Goal: Task Accomplishment & Management: Manage account settings

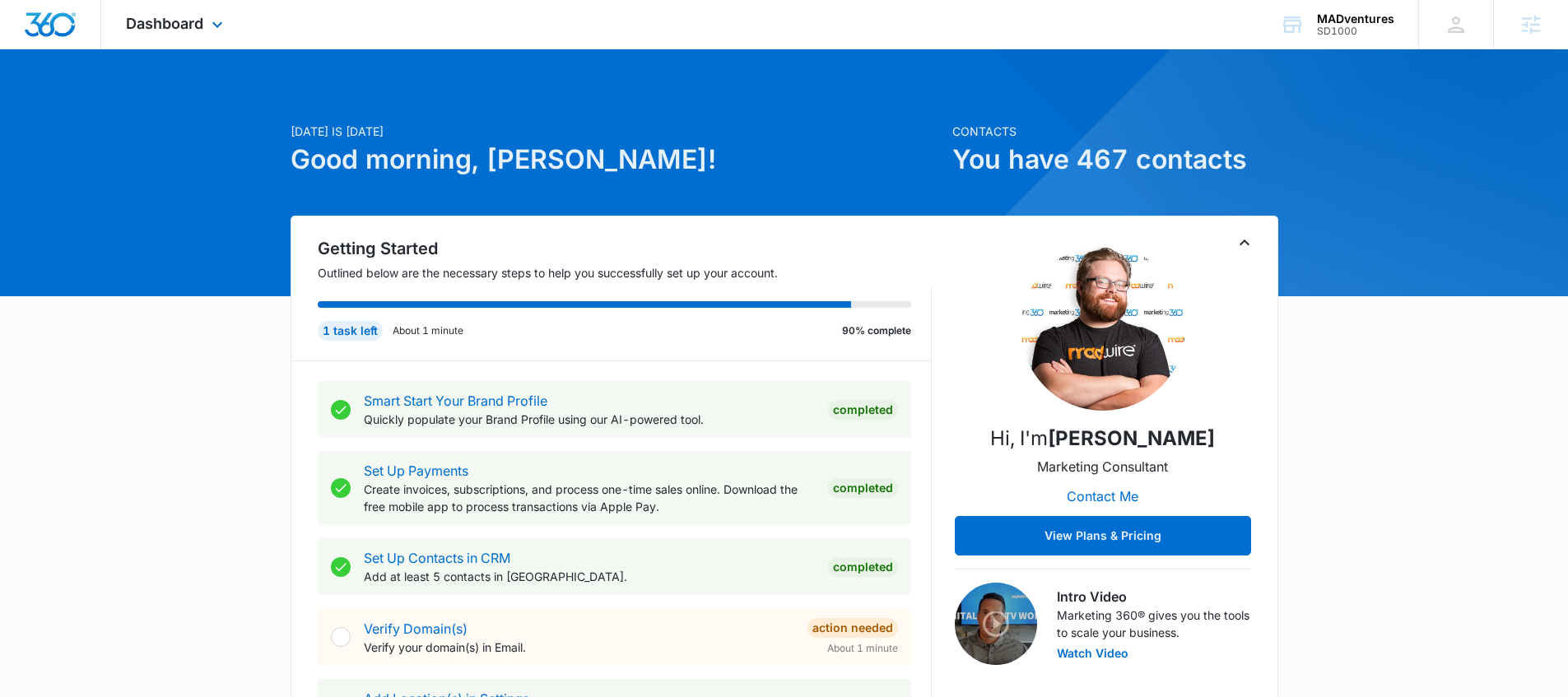
click at [205, 23] on div "Dashboard Apps Reputation Websites Forms CRM Email Social Shop Content Ads Inte…" at bounding box center [177, 24] width 151 height 48
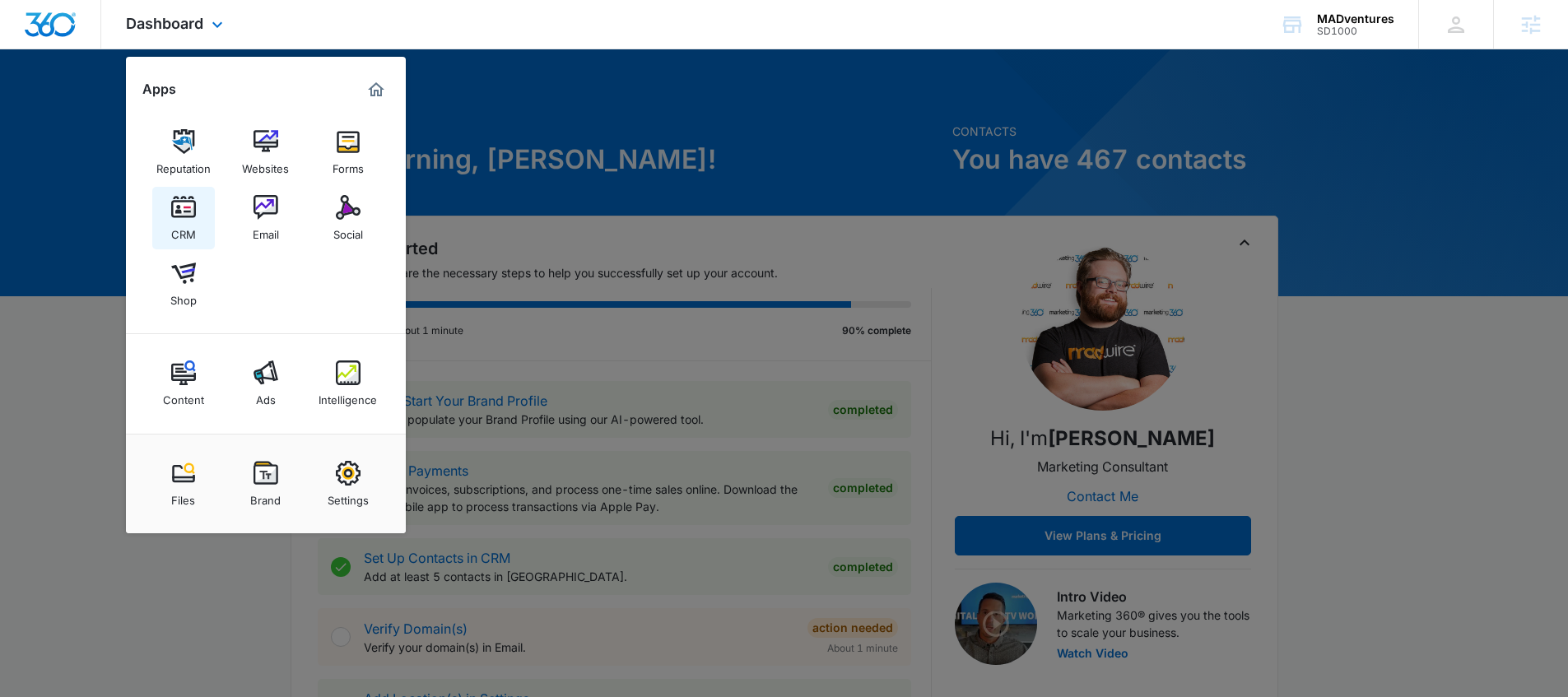
click at [171, 212] on img at bounding box center [183, 208] width 25 height 25
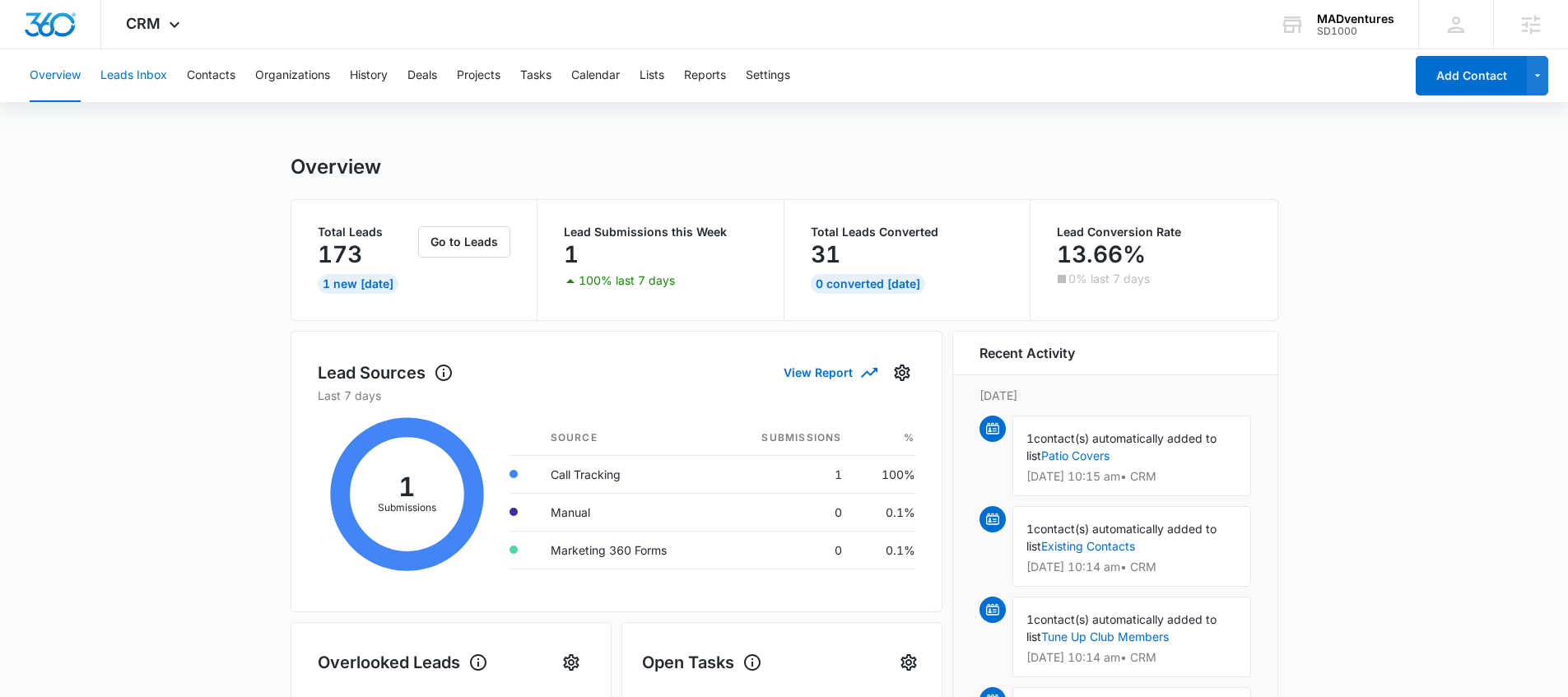
click at [136, 69] on button "Leads Inbox" at bounding box center [133, 76] width 67 height 53
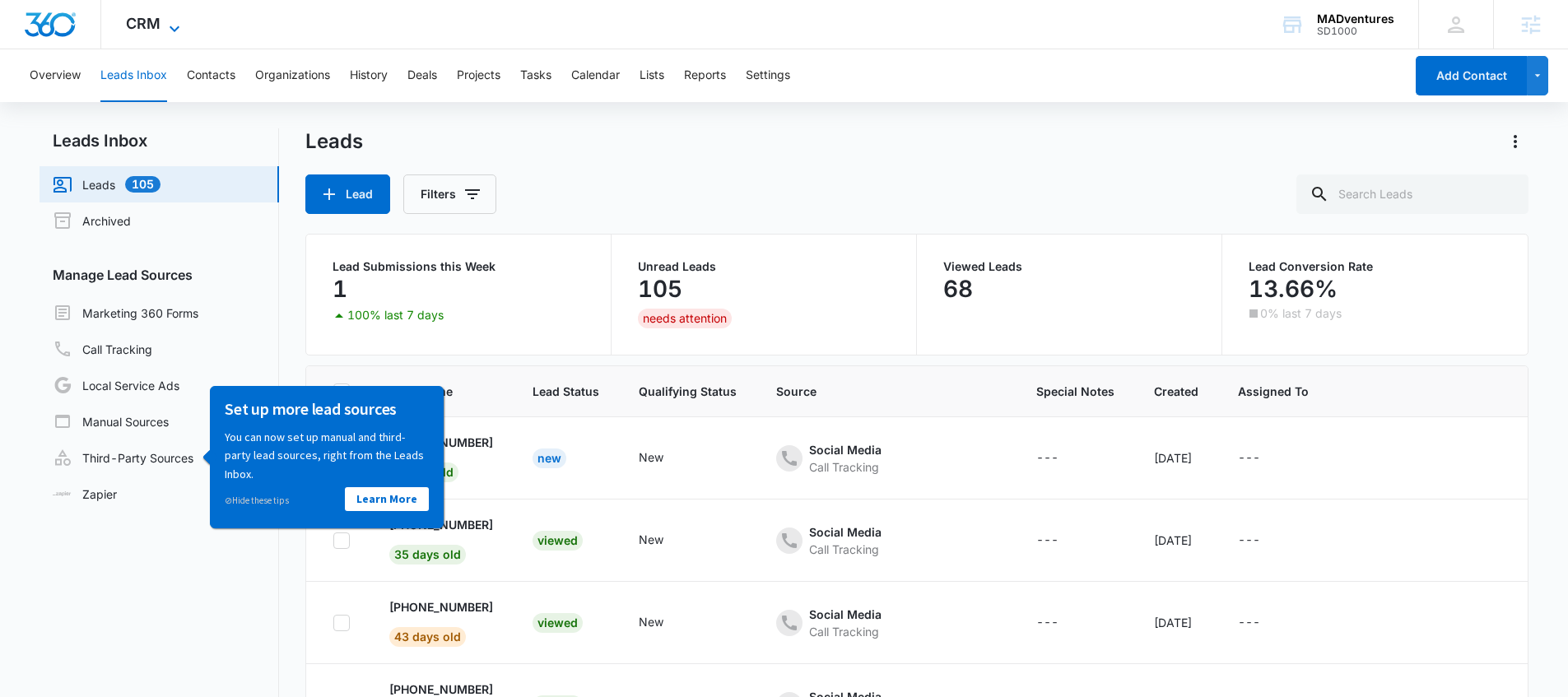
click at [154, 16] on span "CRM" at bounding box center [143, 24] width 35 height 17
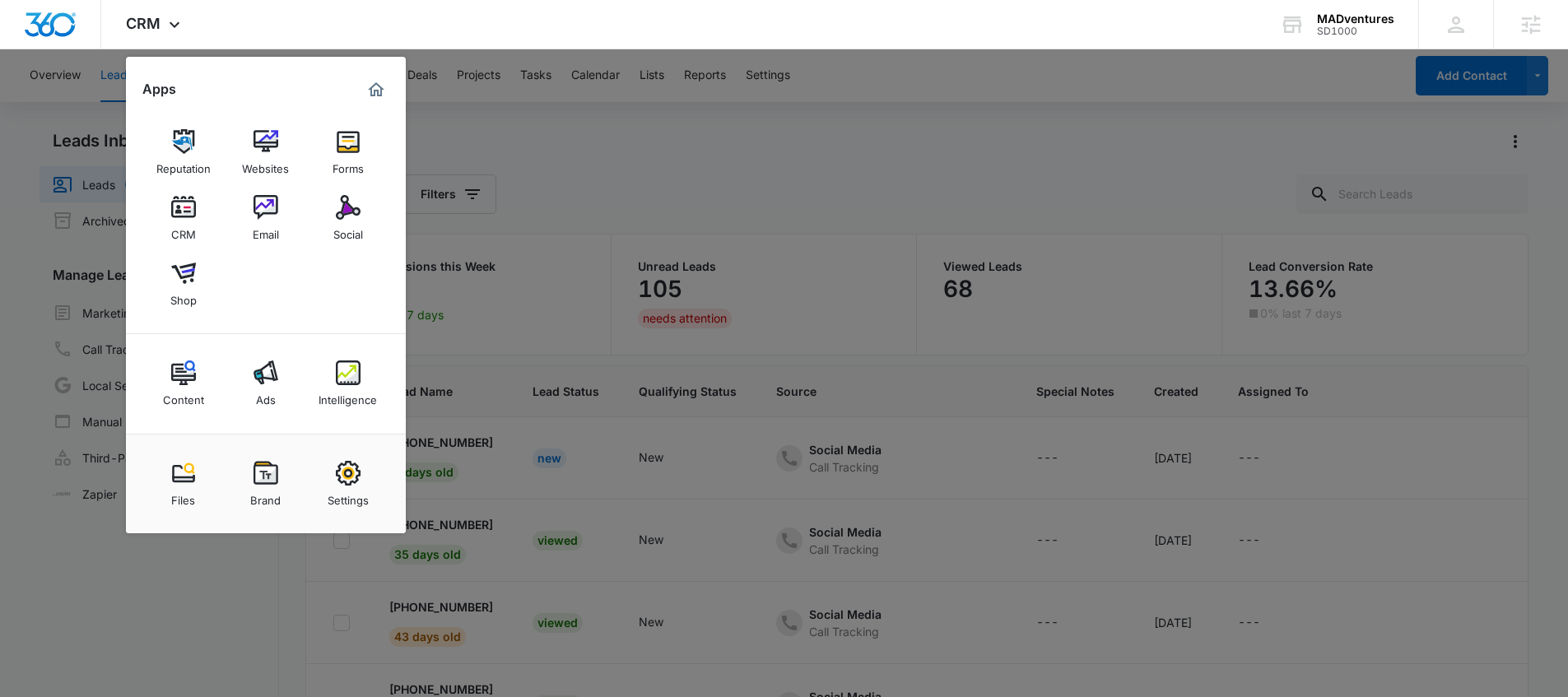
click at [560, 198] on div at bounding box center [784, 348] width 1568 height 697
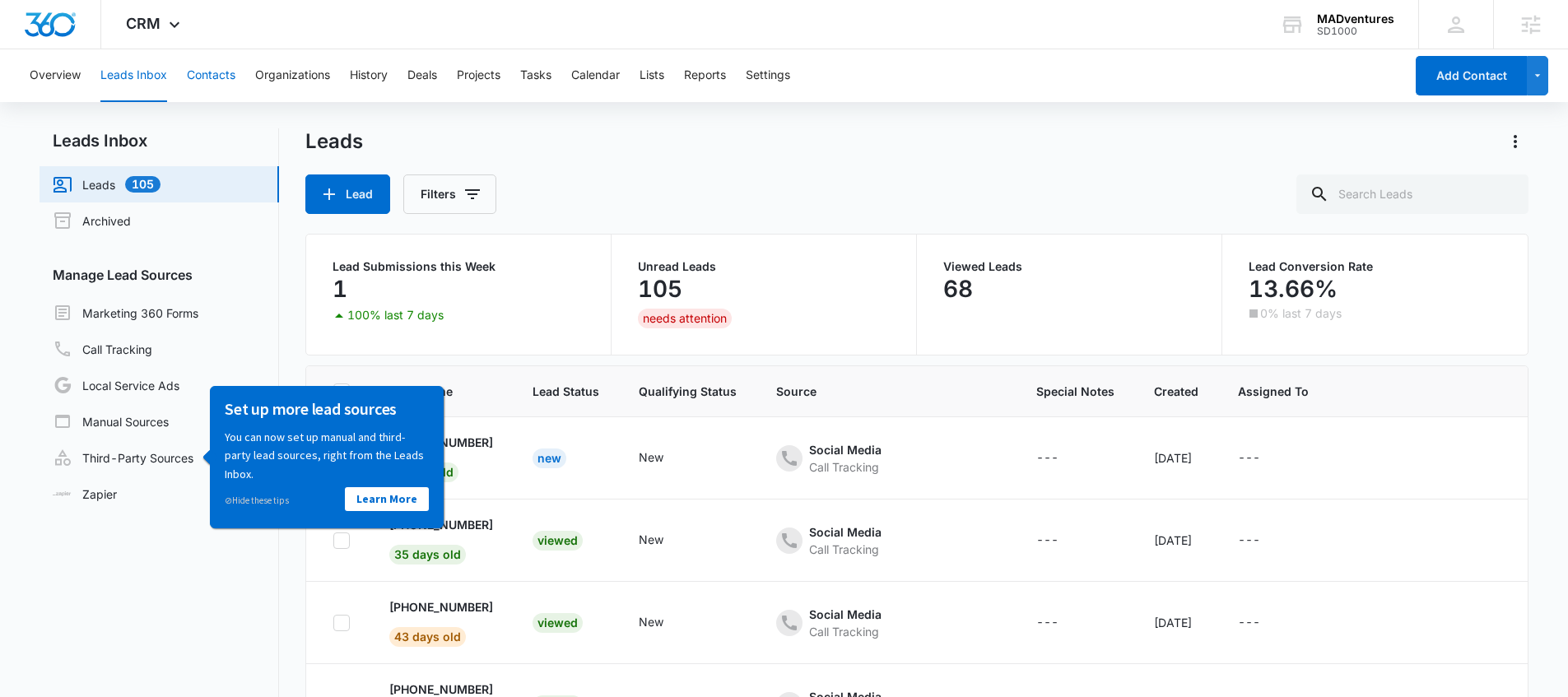
click at [215, 72] on button "Contacts" at bounding box center [211, 76] width 48 height 53
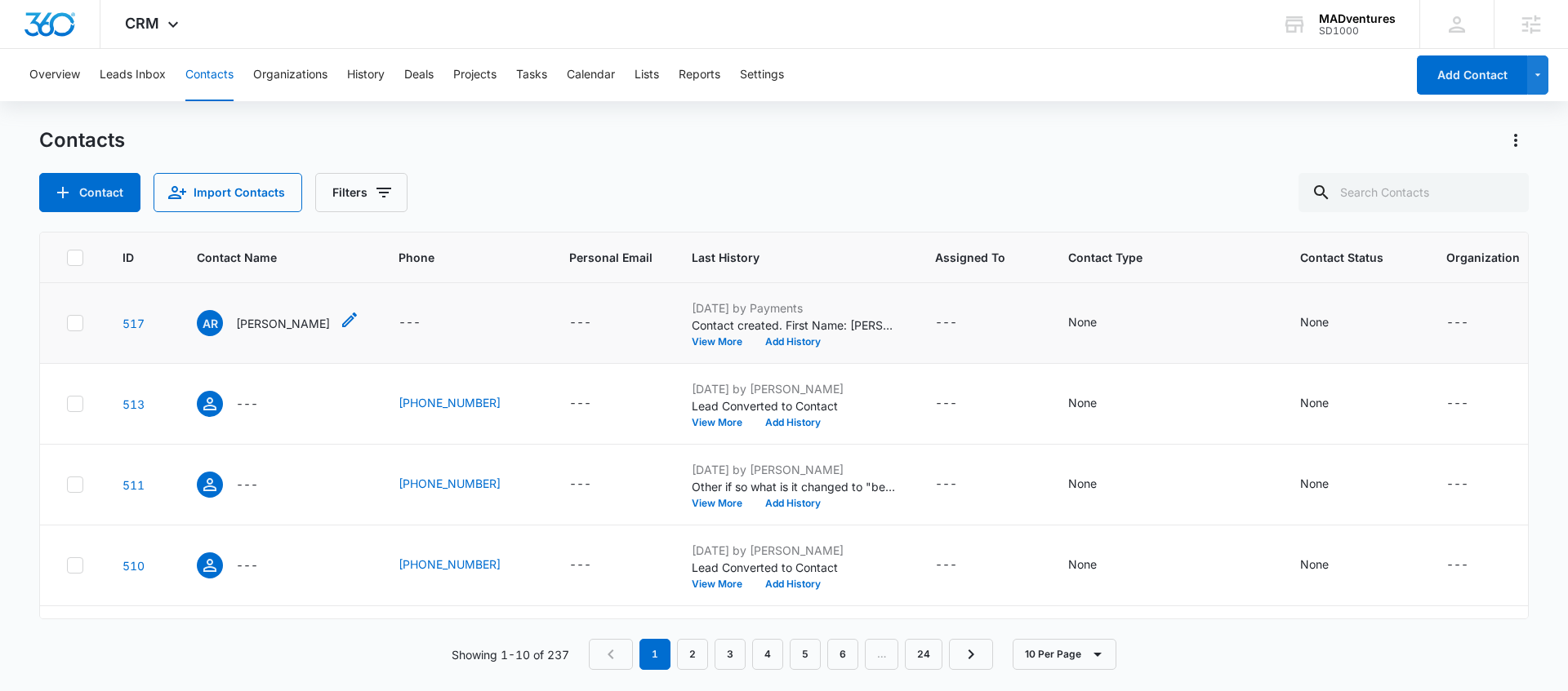
click at [288, 321] on p "Adrianne Ridder" at bounding box center [283, 323] width 94 height 17
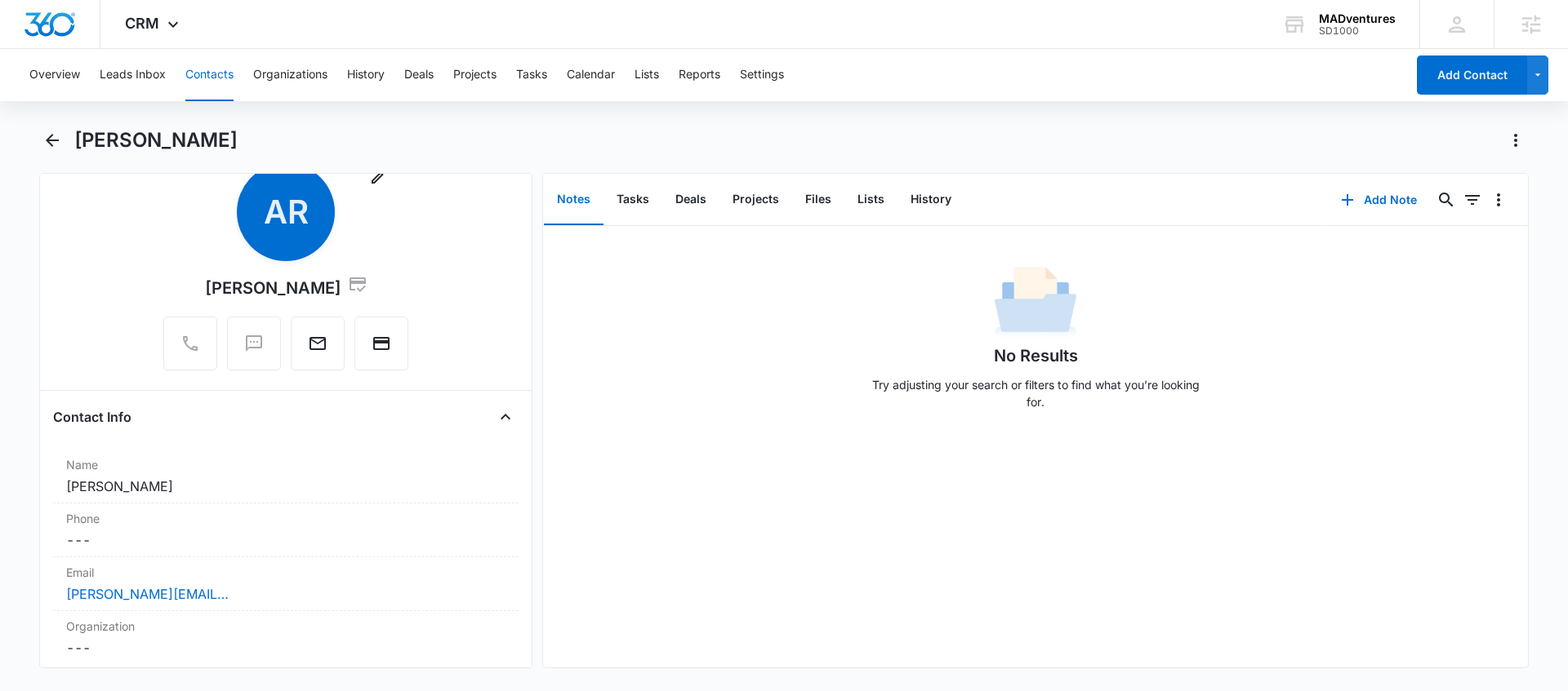
scroll to position [7, 0]
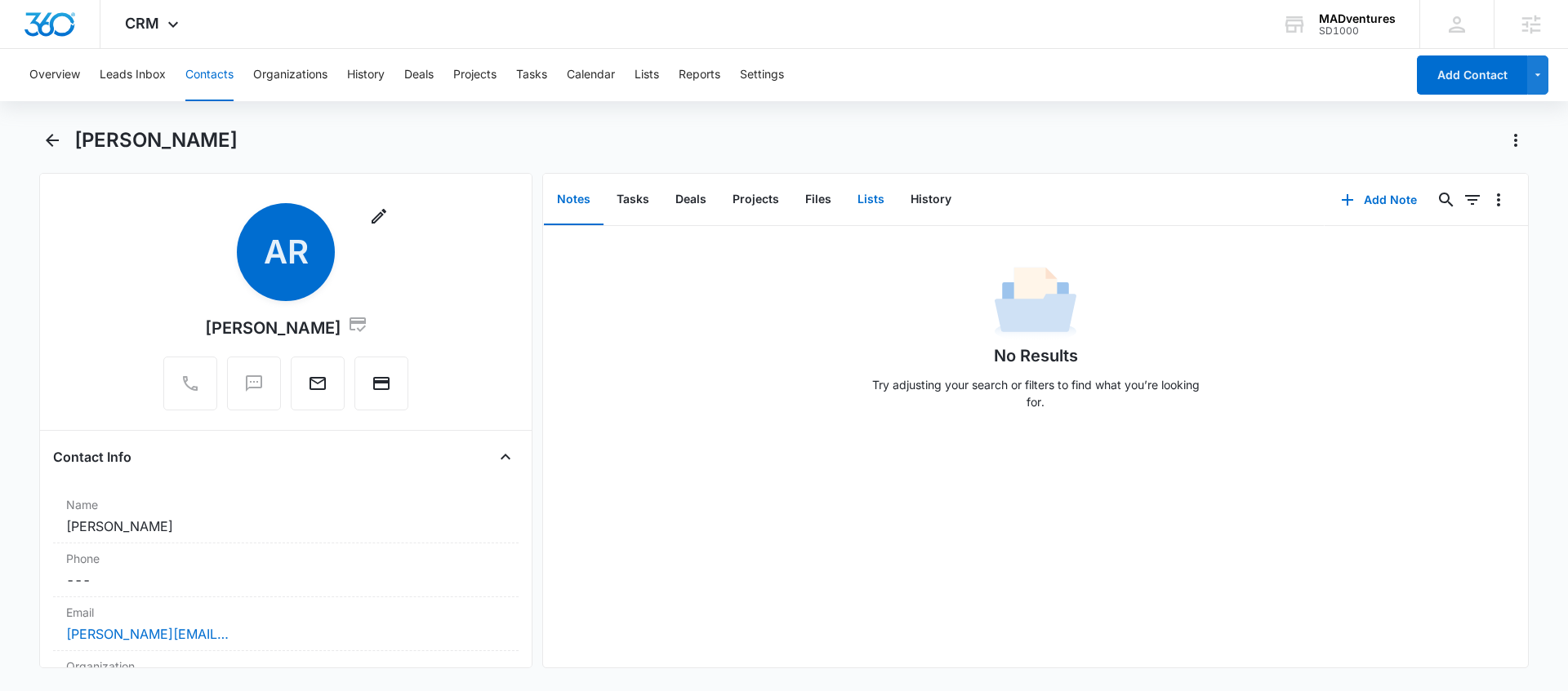
click at [876, 195] on button "Lists" at bounding box center [870, 200] width 53 height 51
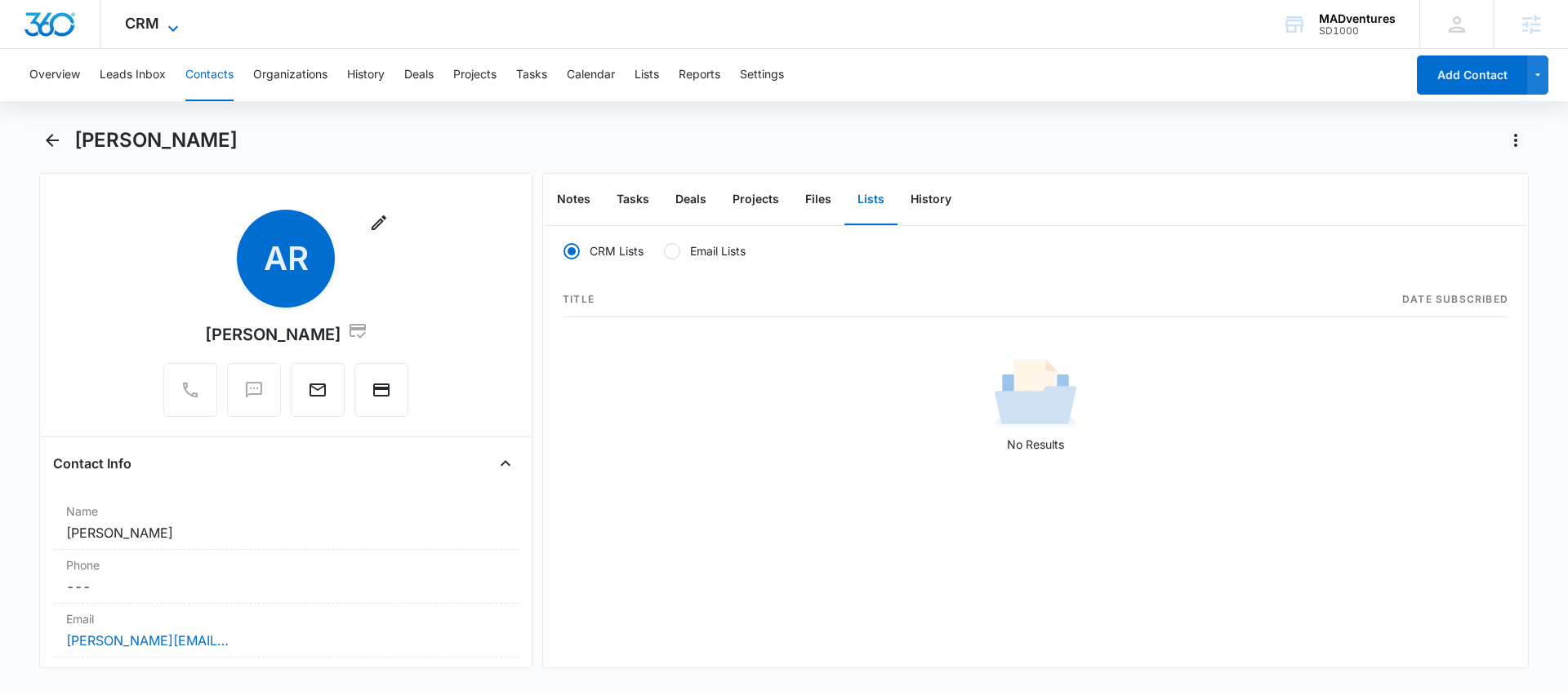
click at [167, 22] on icon at bounding box center [172, 28] width 20 height 20
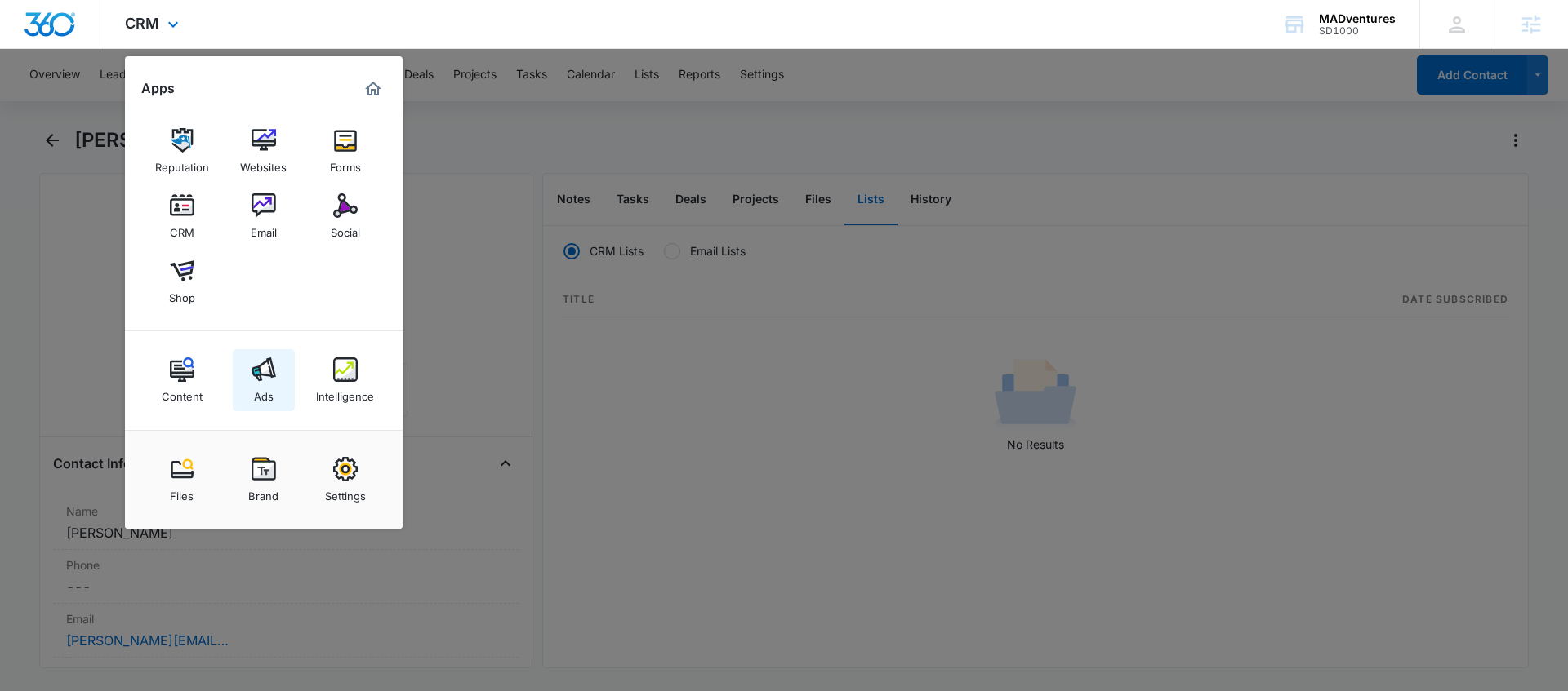
click at [264, 380] on img at bounding box center [263, 370] width 24 height 24
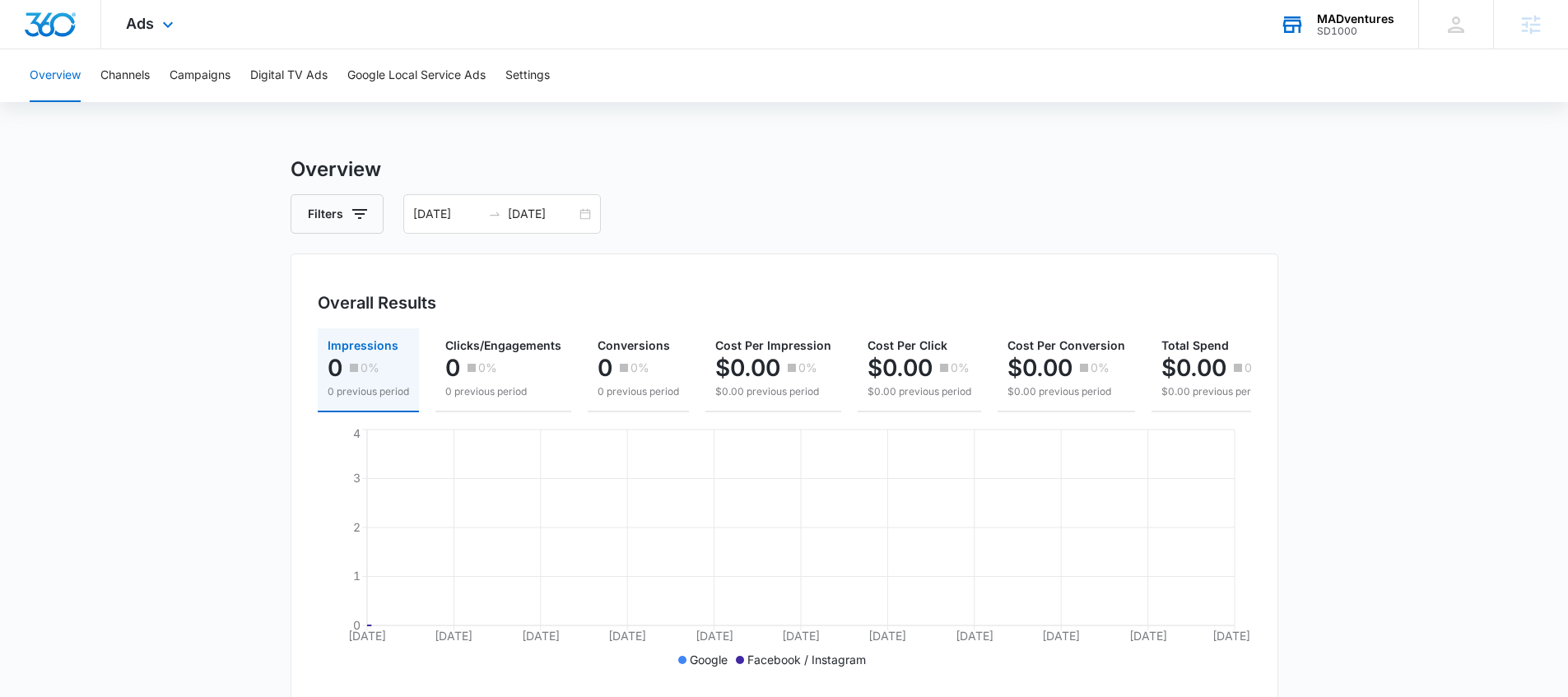
click at [1346, 21] on div "MADventures" at bounding box center [1356, 19] width 77 height 13
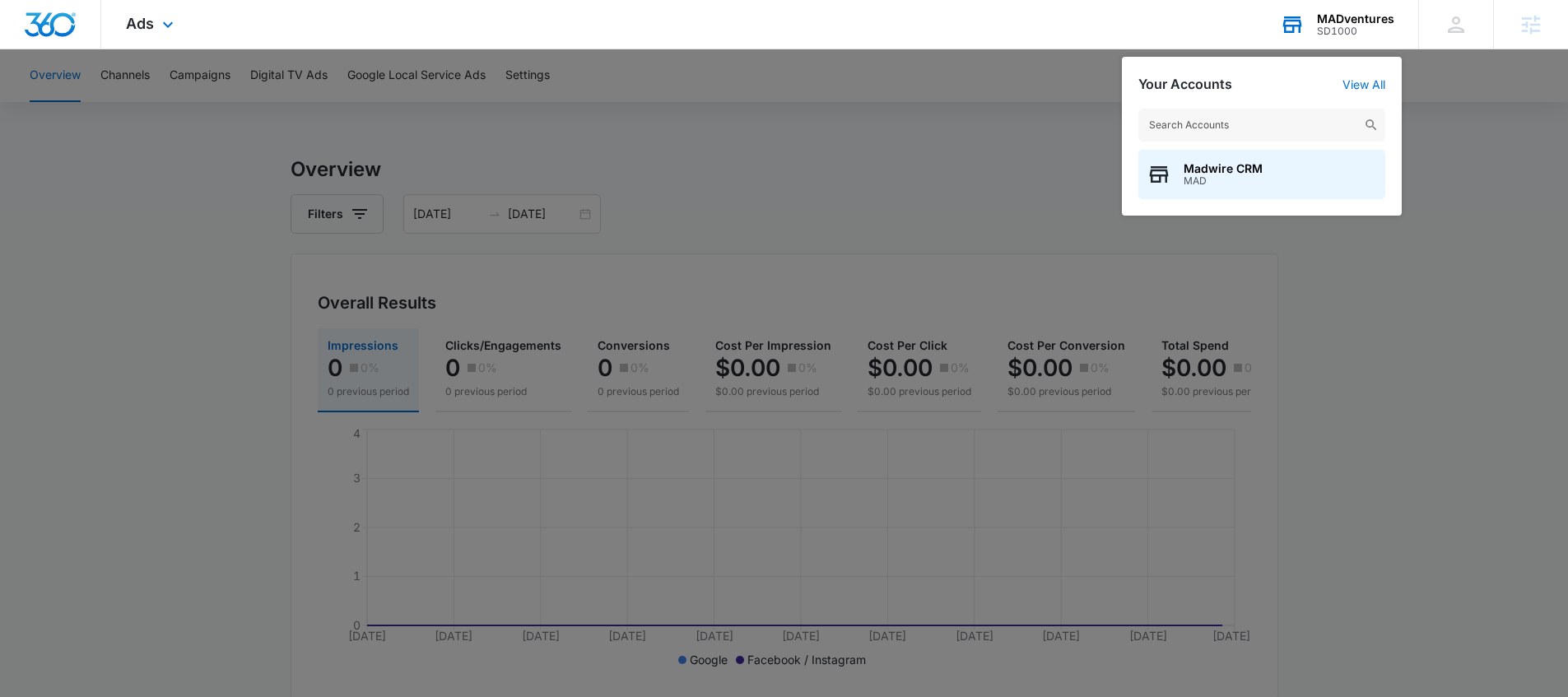
click at [1215, 135] on input "text" at bounding box center [1262, 125] width 247 height 33
type input "pacific den"
click at [1215, 177] on span "M170886" at bounding box center [1242, 181] width 118 height 11
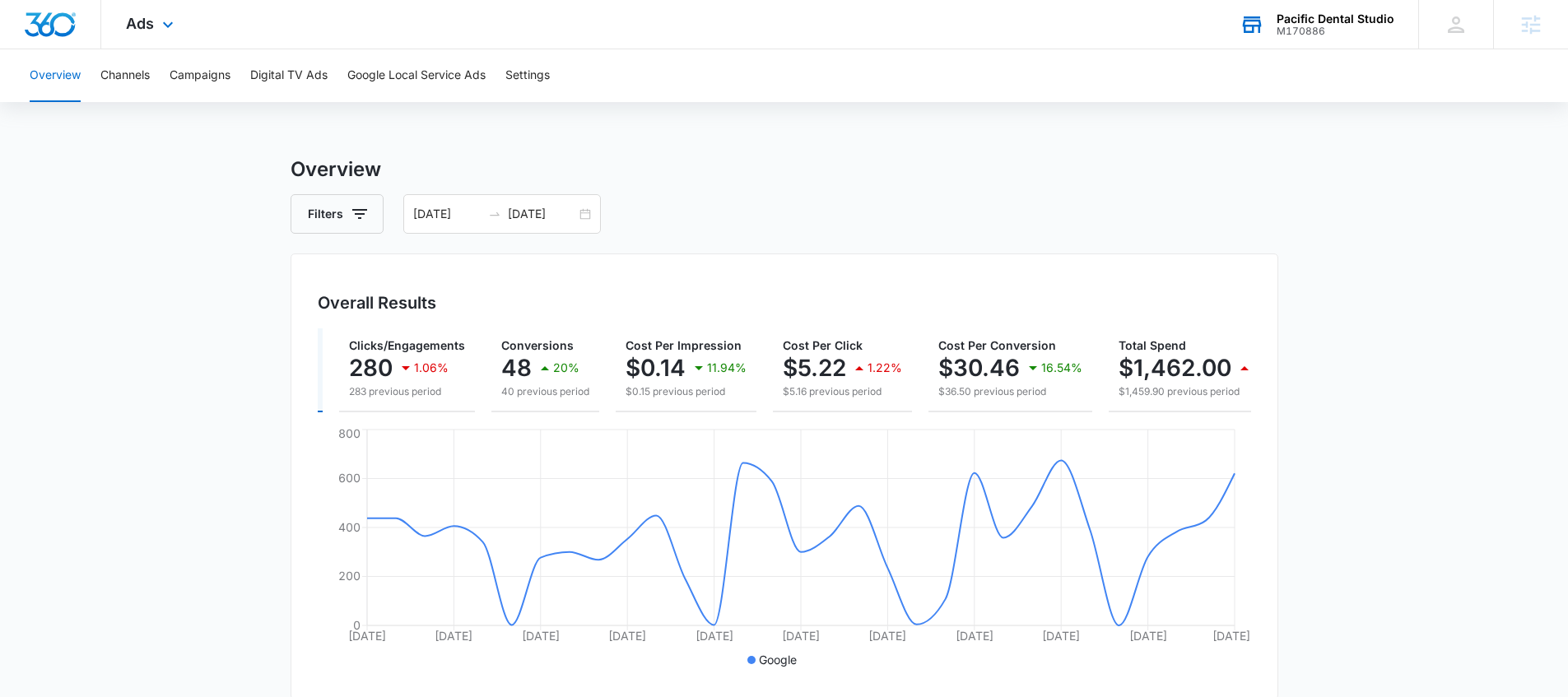
scroll to position [0, 186]
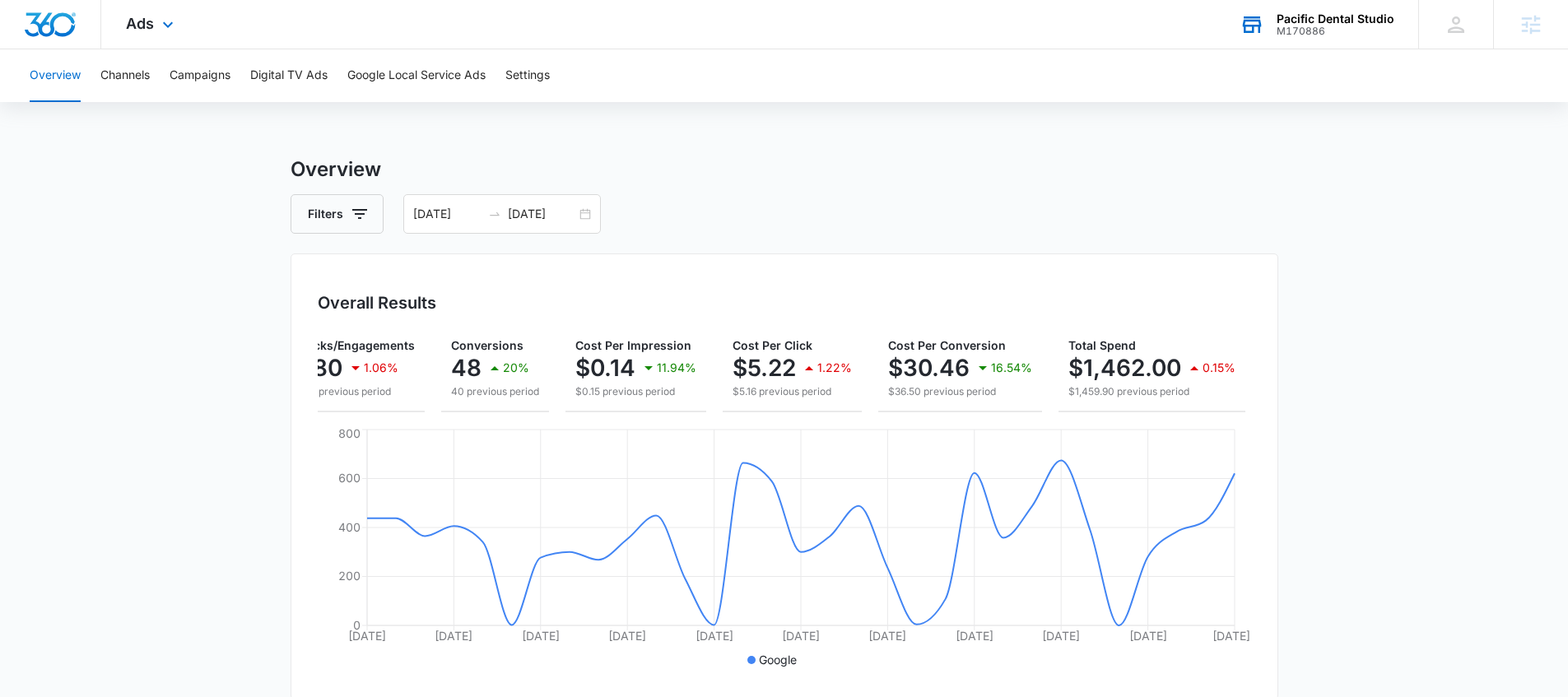
click at [1089, 202] on div "Filters 08/12/2025 09/11/2025" at bounding box center [784, 214] width 987 height 40
click at [928, 230] on div "Filters 08/12/2025 09/11/2025" at bounding box center [784, 214] width 987 height 40
click at [202, 79] on button "Campaigns" at bounding box center [200, 76] width 61 height 53
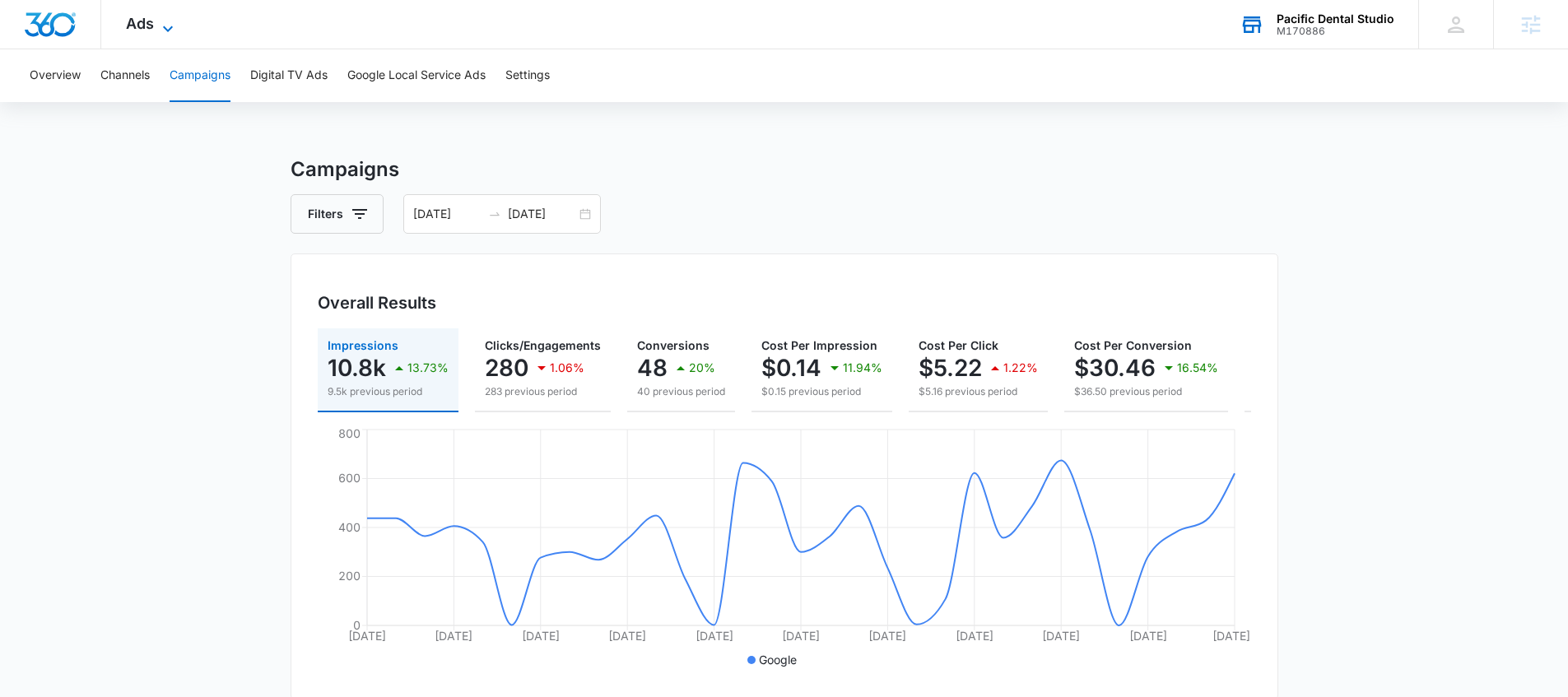
click at [170, 34] on icon at bounding box center [167, 28] width 20 height 20
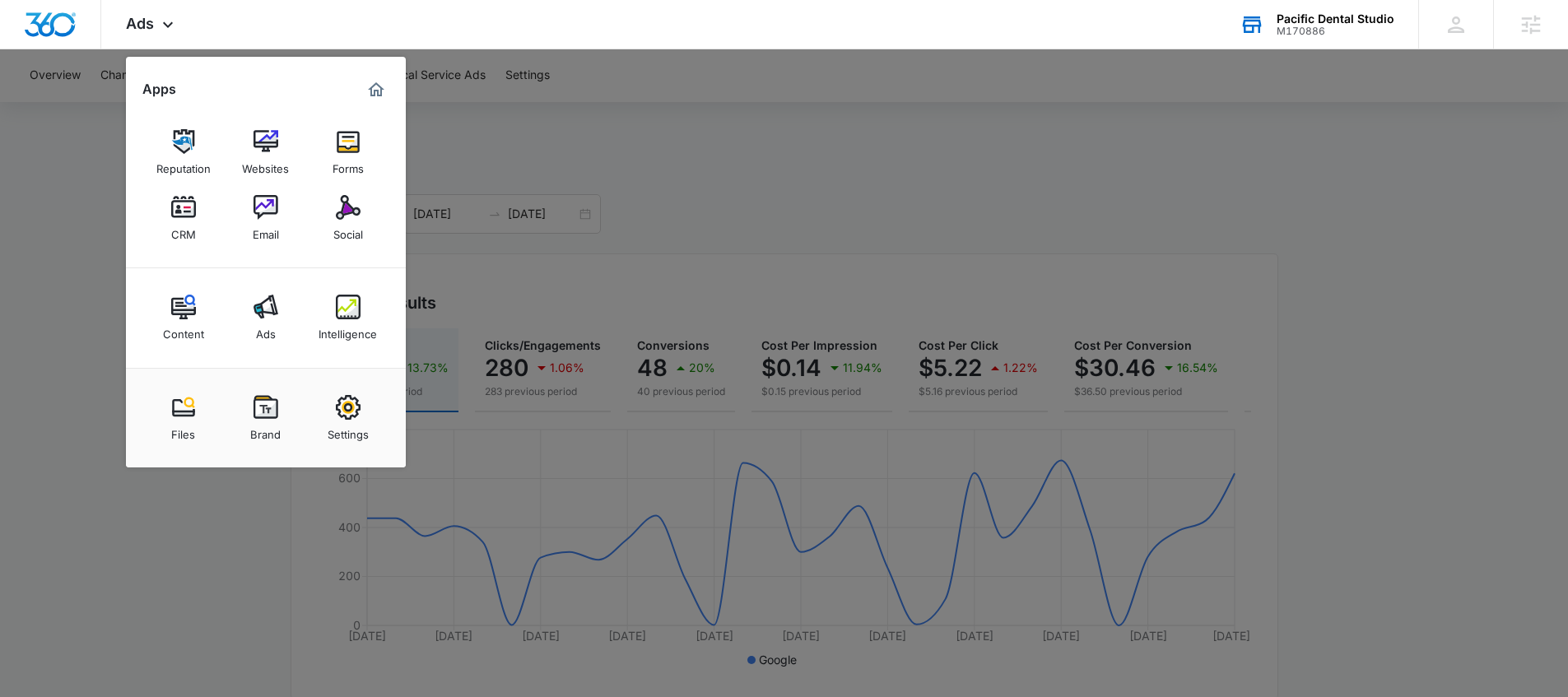
click at [73, 259] on div at bounding box center [784, 348] width 1568 height 697
